Goal: Information Seeking & Learning: Learn about a topic

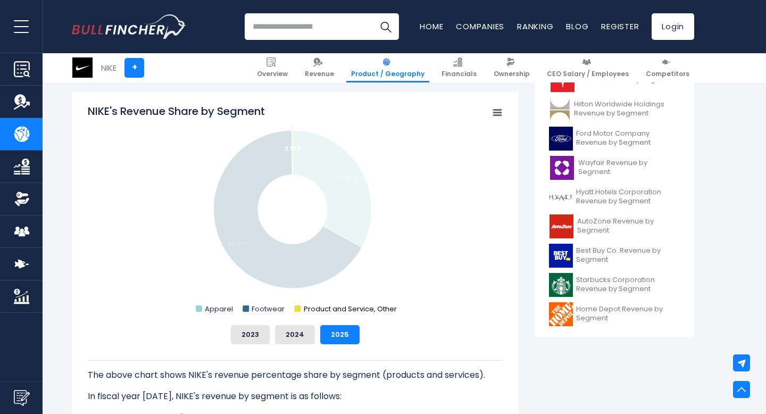
click at [298, 310] on rect "NIKE's Revenue Share by Segment" at bounding box center [298, 308] width 6 height 6
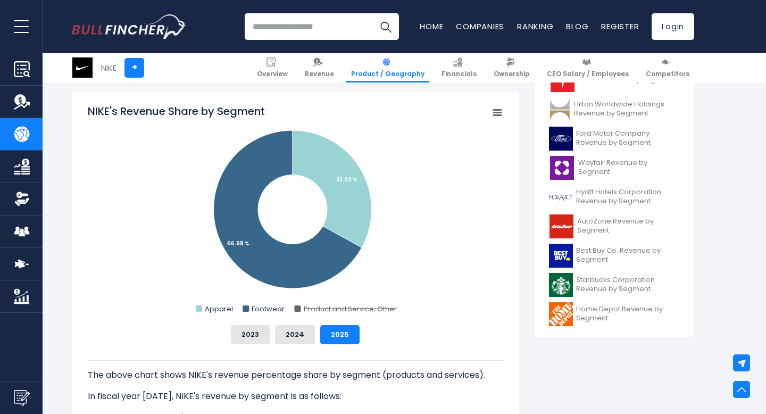
click at [298, 310] on rect "NIKE's Revenue Share by Segment" at bounding box center [298, 308] width 6 height 6
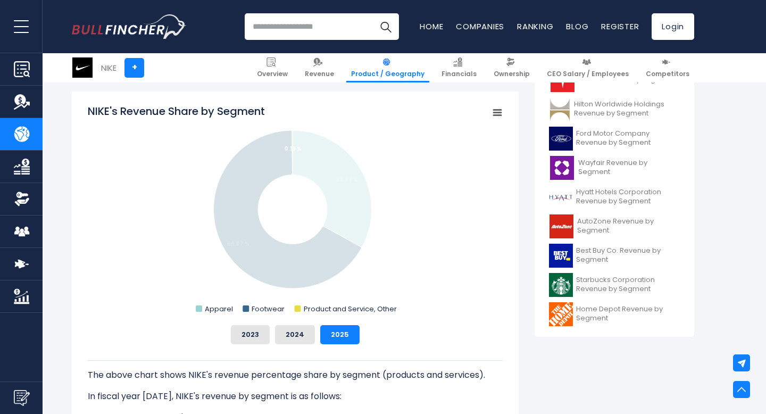
click at [298, 310] on rect "NIKE's Revenue Share by Segment" at bounding box center [298, 308] width 6 height 6
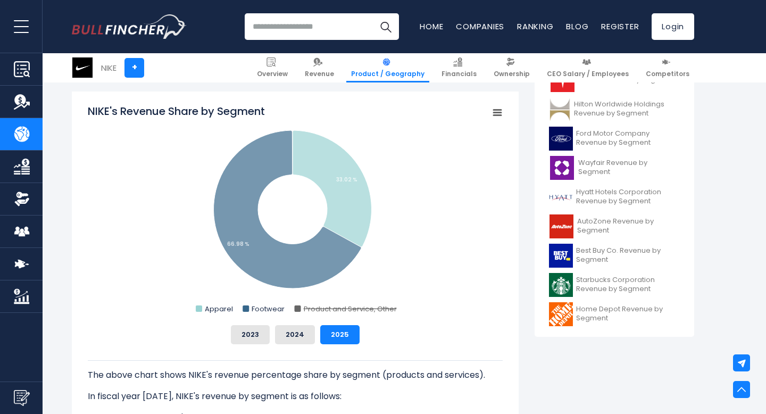
click at [298, 310] on rect "NIKE's Revenue Share by Segment" at bounding box center [298, 308] width 6 height 6
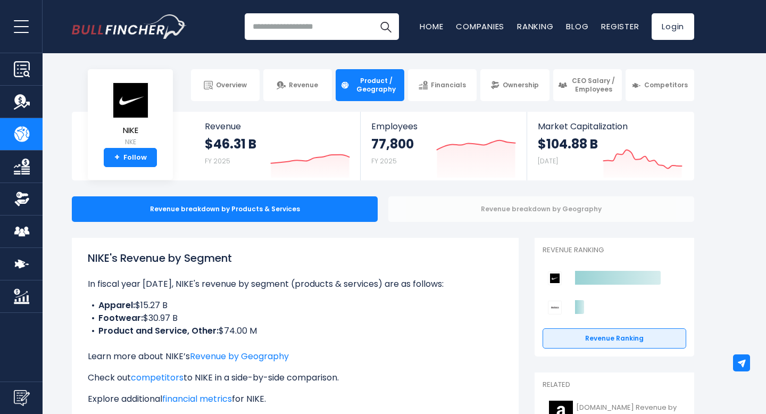
click at [505, 213] on div "Revenue breakdown by Geography" at bounding box center [541, 209] width 306 height 26
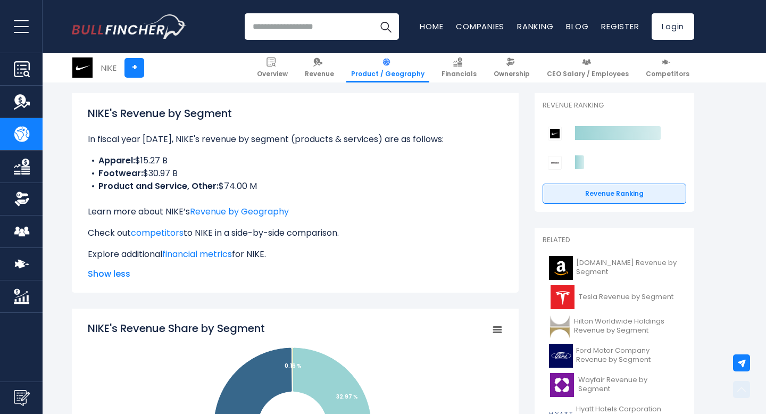
scroll to position [134, 0]
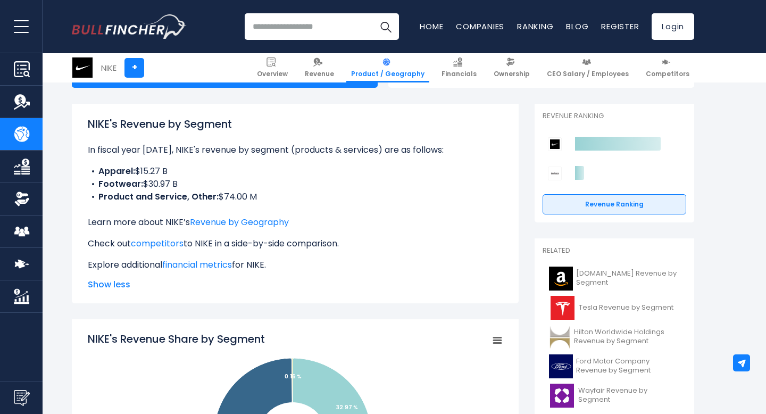
drag, startPoint x: 89, startPoint y: 120, endPoint x: 172, endPoint y: 168, distance: 95.4
click at [172, 168] on div "NIKE's Revenue by Segment In fiscal year [DATE], NIKE's revenue by segment (pro…" at bounding box center [295, 193] width 415 height 155
click at [172, 168] on li "Apparel: $15.27 B" at bounding box center [295, 171] width 415 height 13
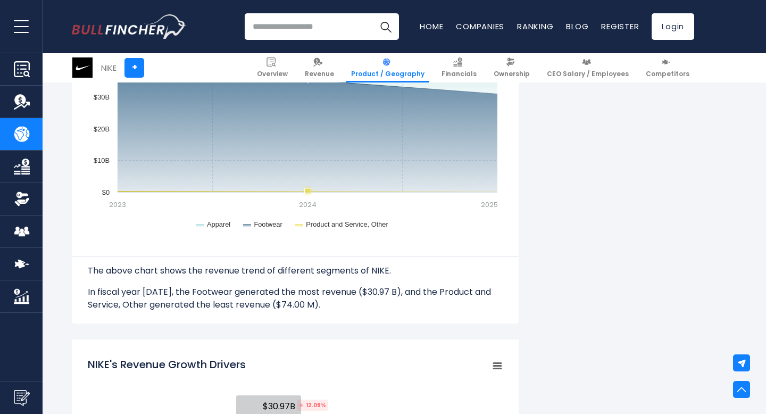
scroll to position [1061, 0]
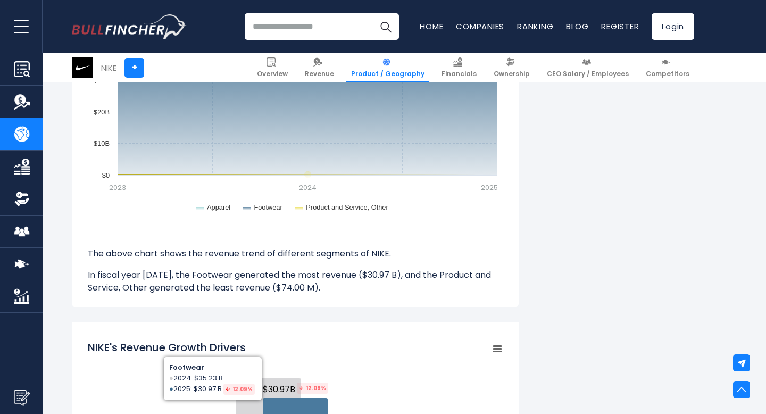
drag, startPoint x: 89, startPoint y: 115, endPoint x: 490, endPoint y: 173, distance: 405.2
click at [490, 173] on div "NIKE's Revenue by Segment In fiscal year [DATE], NIKE's revenue by segment (pro…" at bounding box center [295, 42] width 447 height 1732
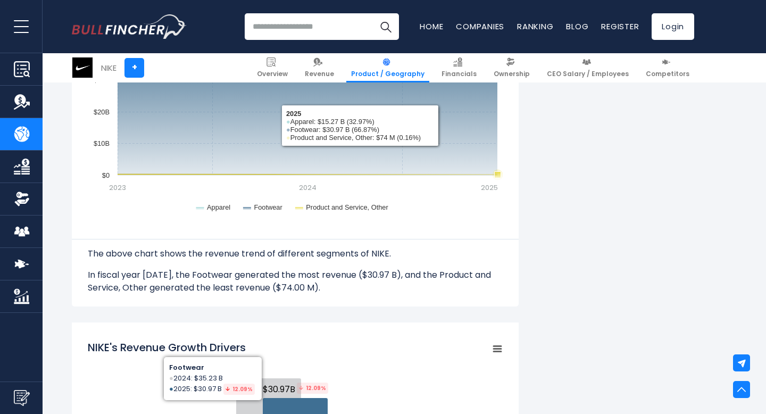
click at [490, 174] on icon "NIKE's Segments Revenue Trend" at bounding box center [308, 174] width 380 height 1
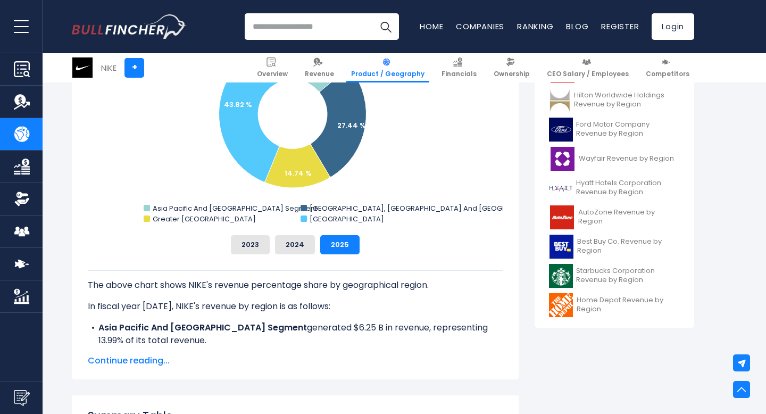
scroll to position [365, 0]
